Goal: Answer question/provide support: Share knowledge or assist other users

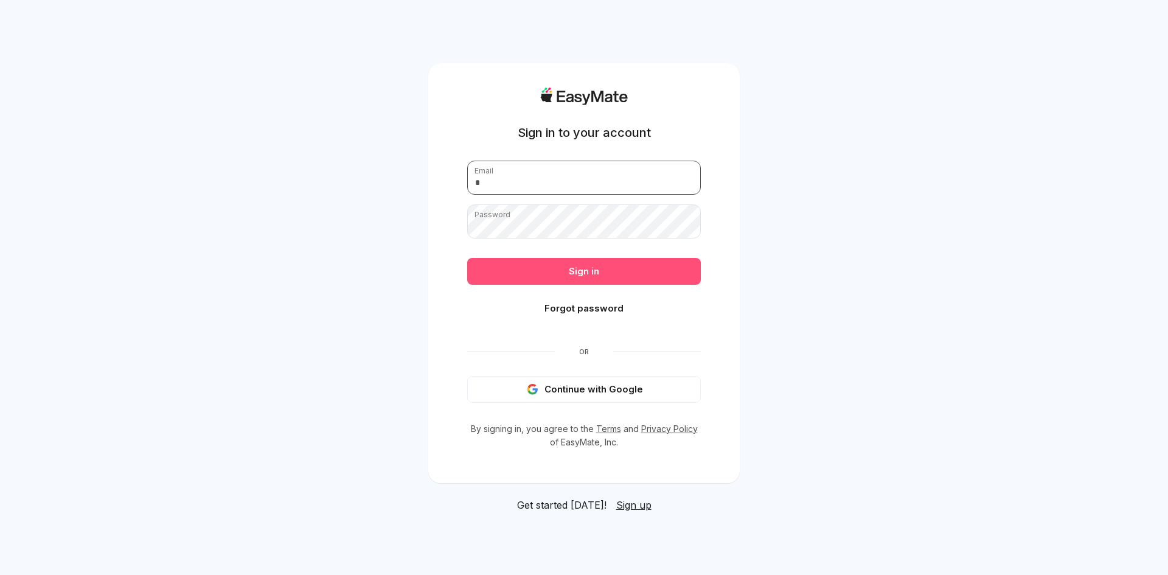
type input "**********"
click at [518, 273] on button "Sign in" at bounding box center [584, 271] width 234 height 27
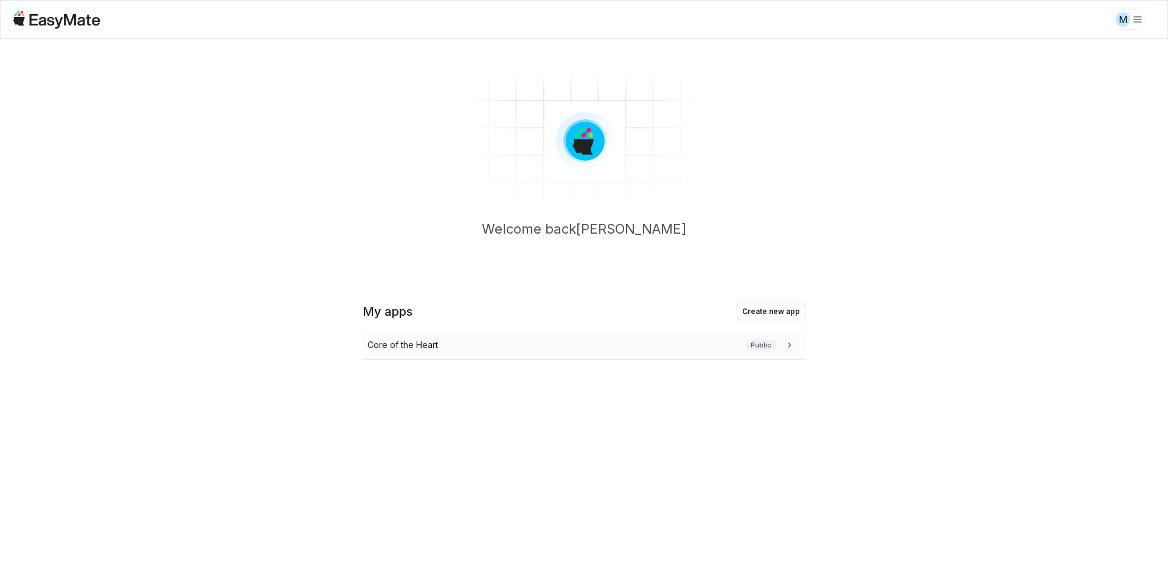
click at [503, 346] on div "Core of the Heart Public" at bounding box center [582, 344] width 428 height 13
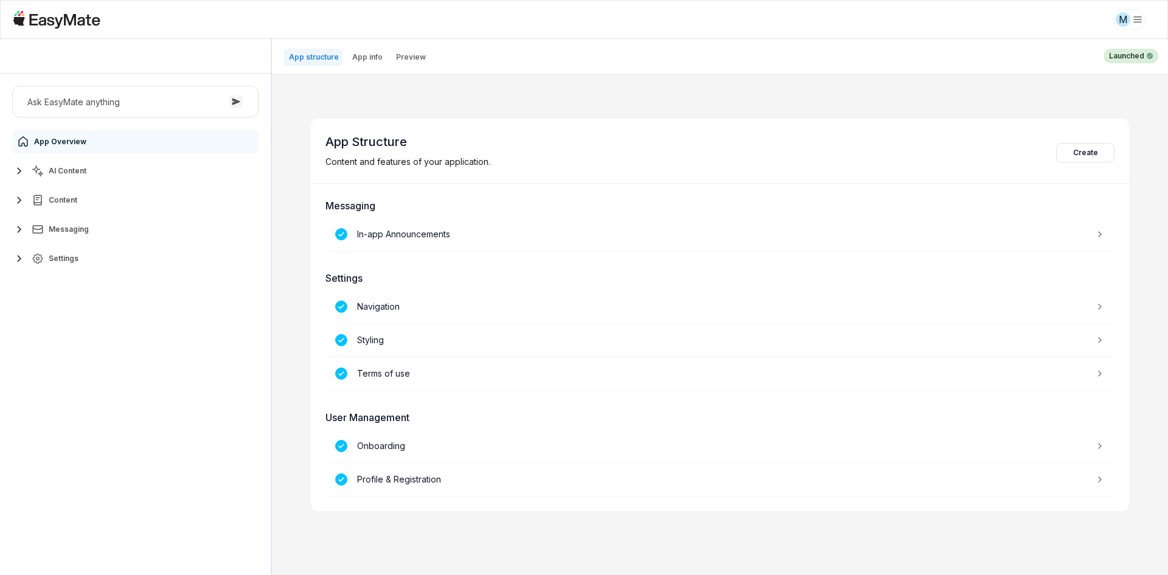
click at [105, 177] on button "AI Content" at bounding box center [135, 171] width 246 height 24
click at [105, 203] on link "Agents 3" at bounding box center [143, 200] width 228 height 24
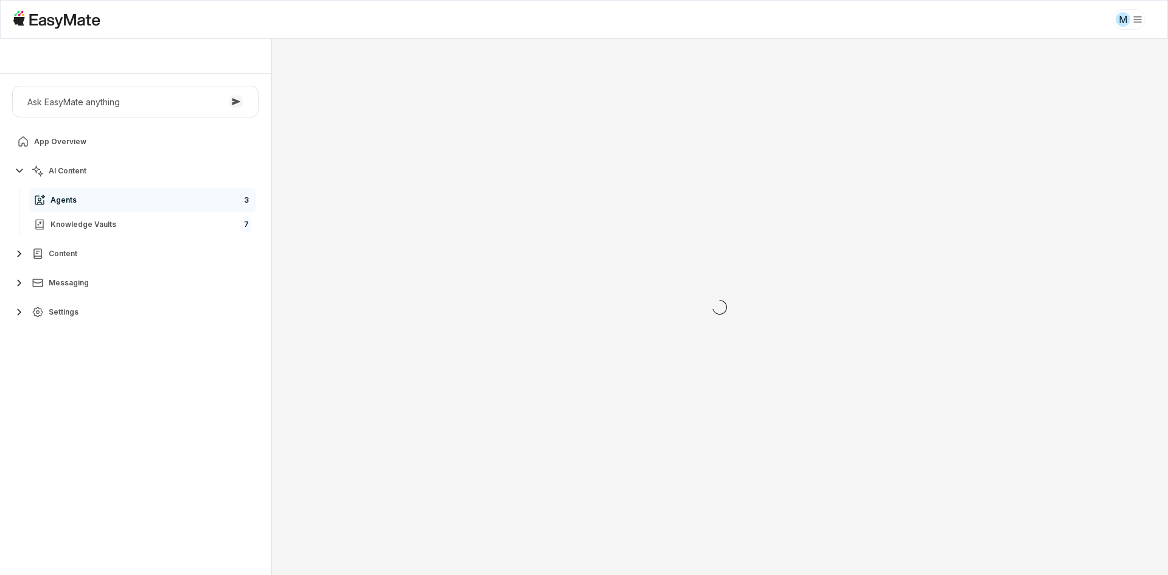
click at [109, 378] on div "Ask EasyMate anything App Overview AI Content Agents 3 Knowledge Vaults 7 Conte…" at bounding box center [135, 324] width 271 height 501
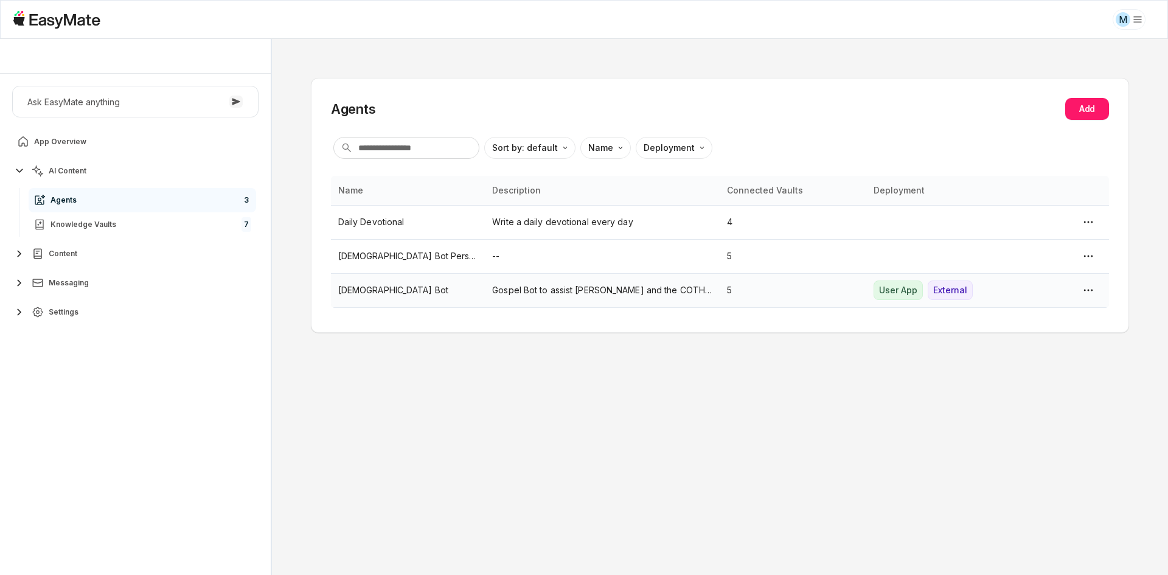
click at [391, 292] on p "[DEMOGRAPHIC_DATA] Bot" at bounding box center [408, 290] width 140 height 13
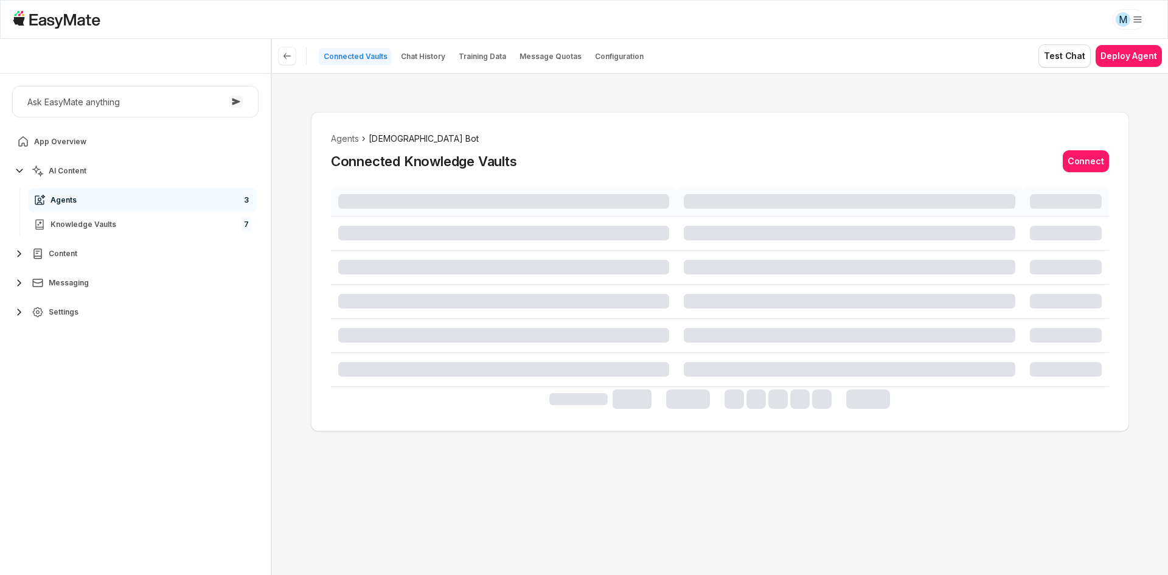
click at [290, 337] on div "Agents [DEMOGRAPHIC_DATA] Bot Connected Knowledge Vaults Connect" at bounding box center [720, 324] width 896 height 502
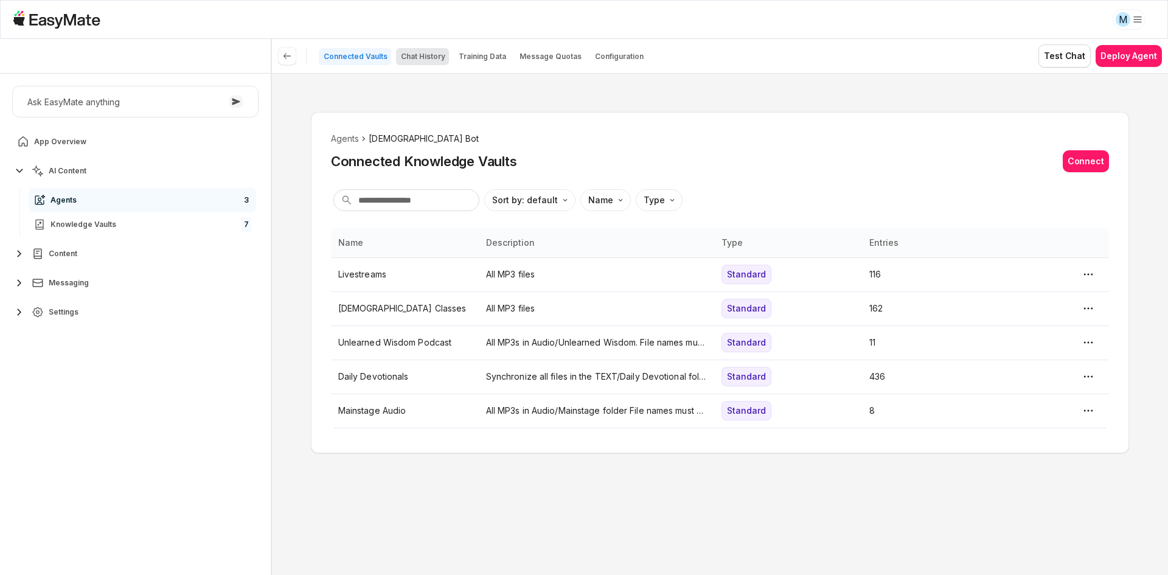
click at [413, 56] on p "Chat History" at bounding box center [423, 57] width 44 height 10
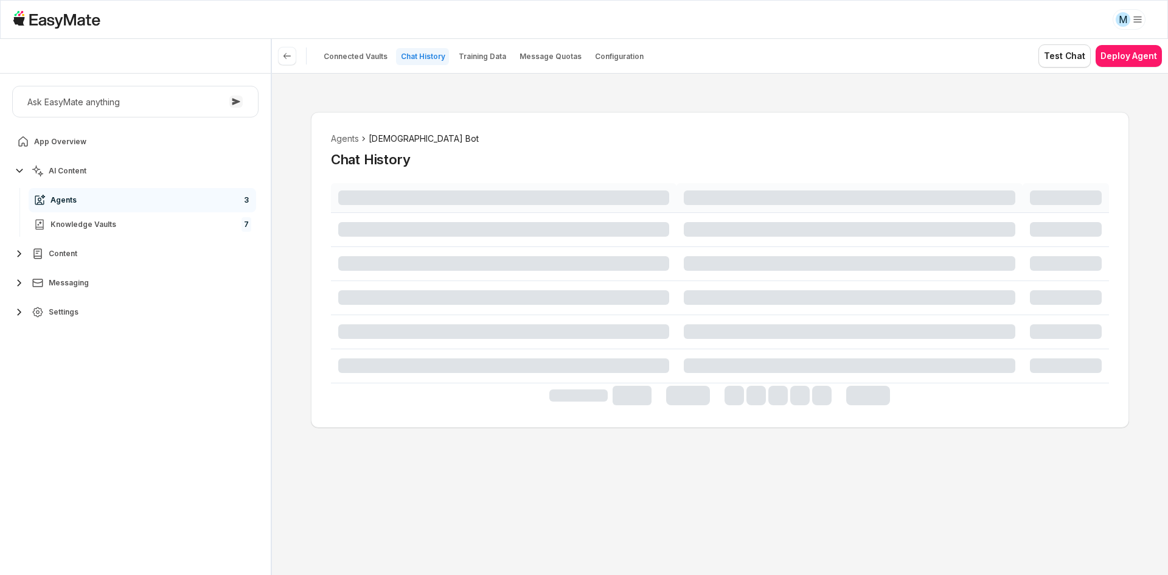
click at [288, 220] on div "Agents Gospel Bot Chat History" at bounding box center [720, 324] width 896 height 502
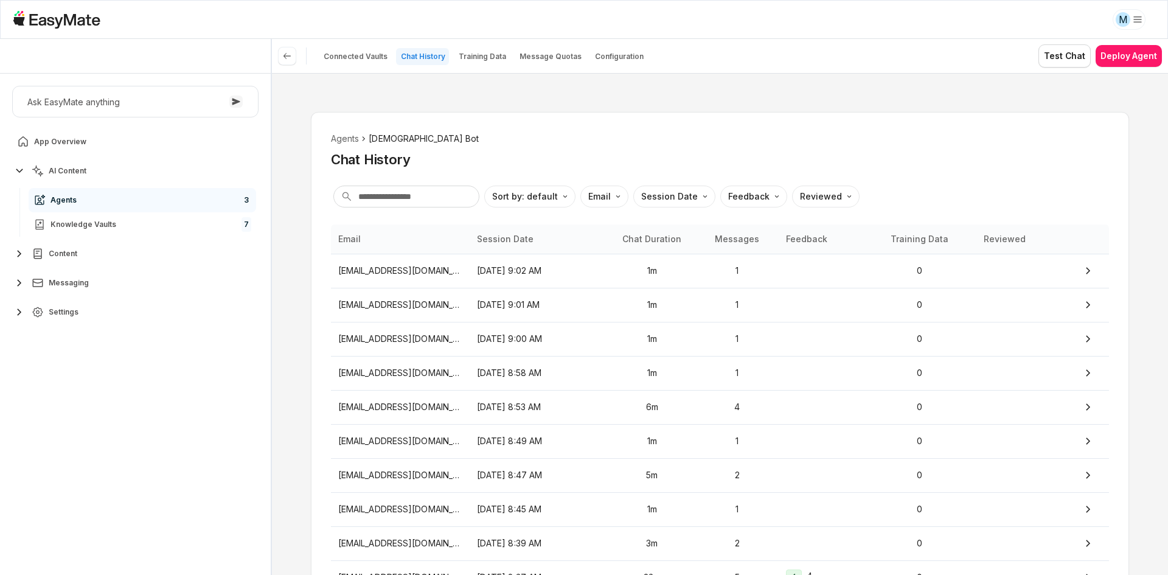
click at [288, 220] on div "Agents Gospel Bot Chat History Sort by: default Direction Email Session Date Fe…" at bounding box center [720, 324] width 896 height 502
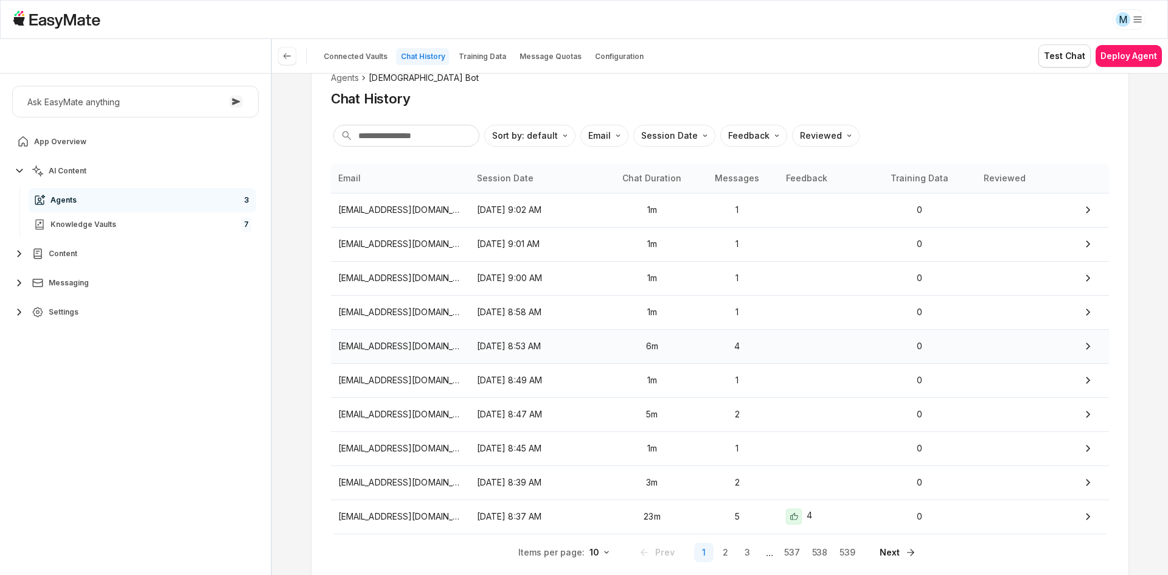
scroll to position [110, 0]
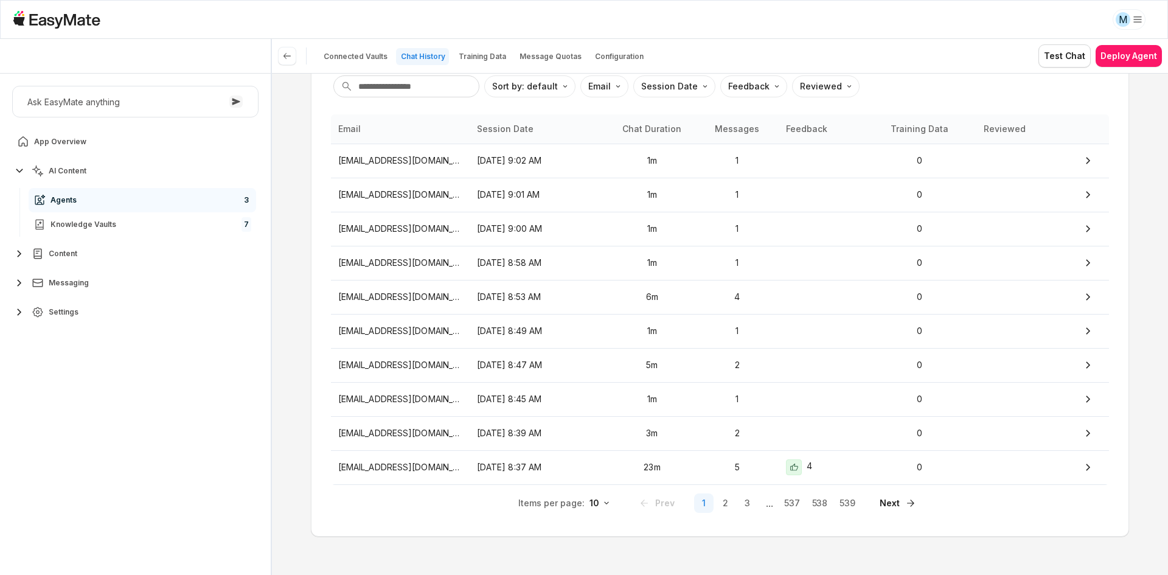
click at [314, 332] on div "Agents Gospel Bot Chat History Sort by: default Direction Email Session Date Fe…" at bounding box center [720, 269] width 818 height 535
click at [351, 464] on p "[EMAIL_ADDRESS][DOMAIN_NAME]" at bounding box center [400, 467] width 124 height 13
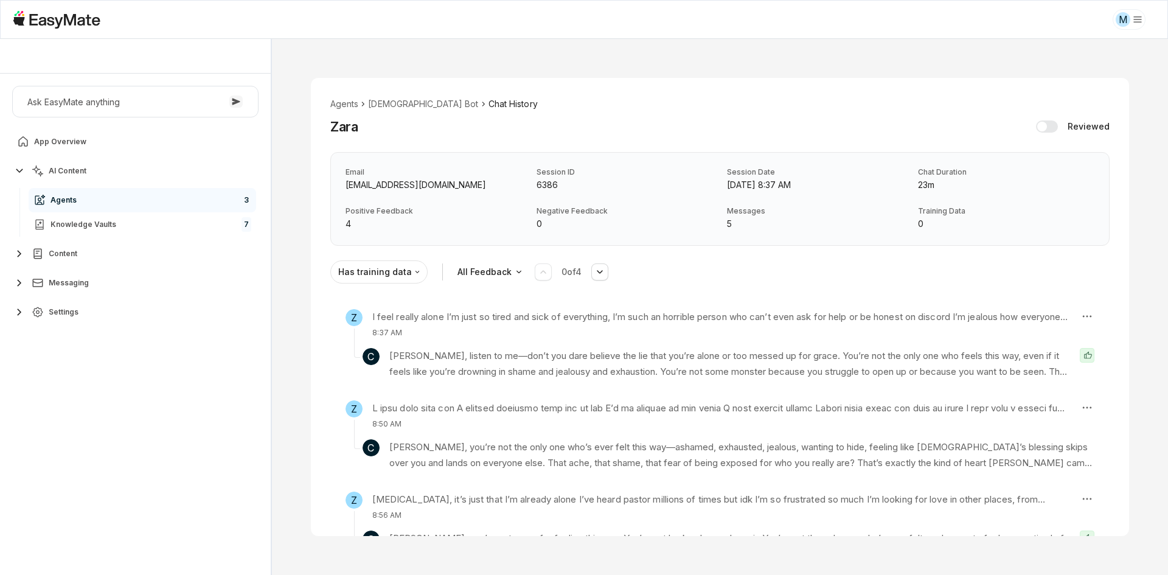
click at [298, 385] on div "Agents [DEMOGRAPHIC_DATA] Bot Chat History [PERSON_NAME] Reviewed Email [EMAIL_…" at bounding box center [720, 307] width 896 height 536
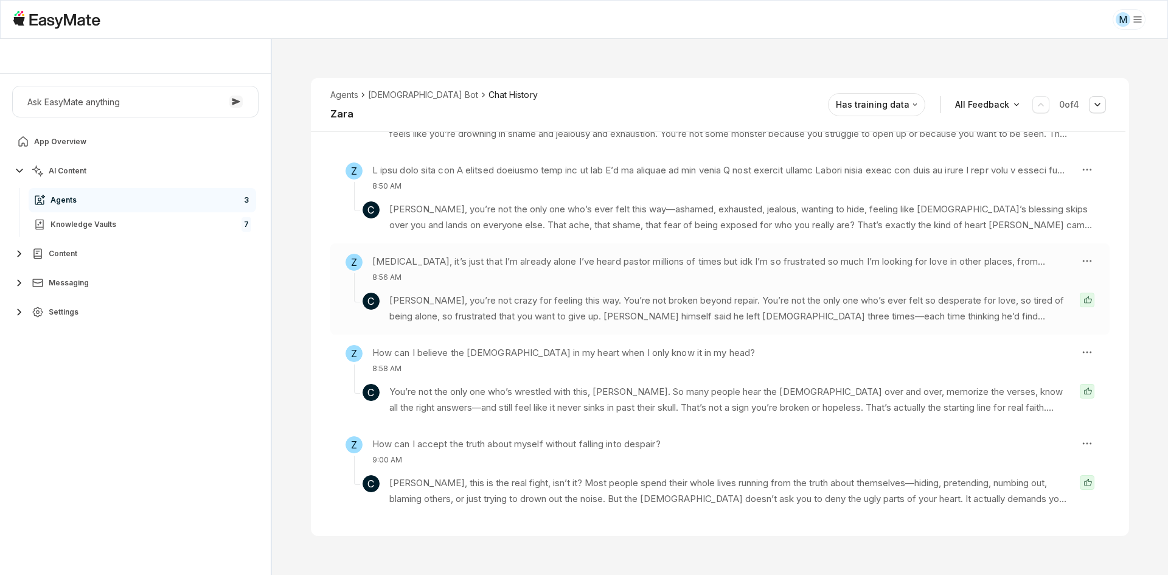
scroll to position [249, 0]
type textarea "*"
